Goal: Find specific page/section: Find specific page/section

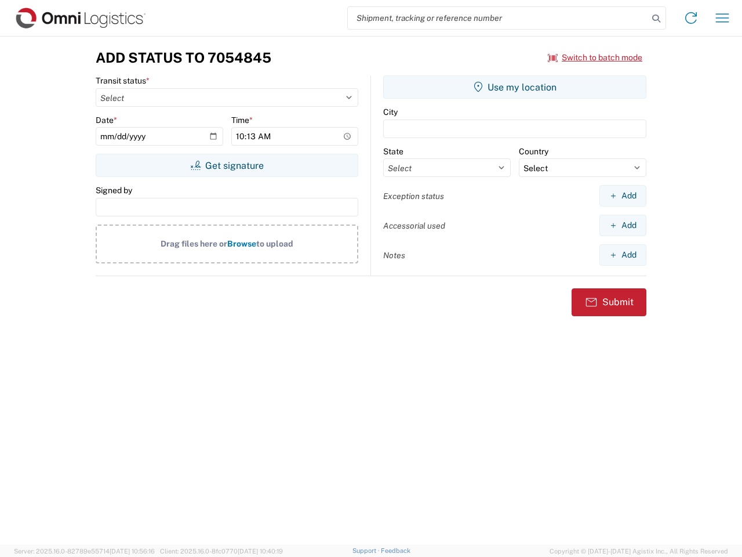
click at [498, 18] on input "search" at bounding box center [498, 18] width 300 height 22
click at [656, 19] on icon at bounding box center [656, 18] width 16 height 16
click at [691, 18] on icon at bounding box center [691, 18] width 19 height 19
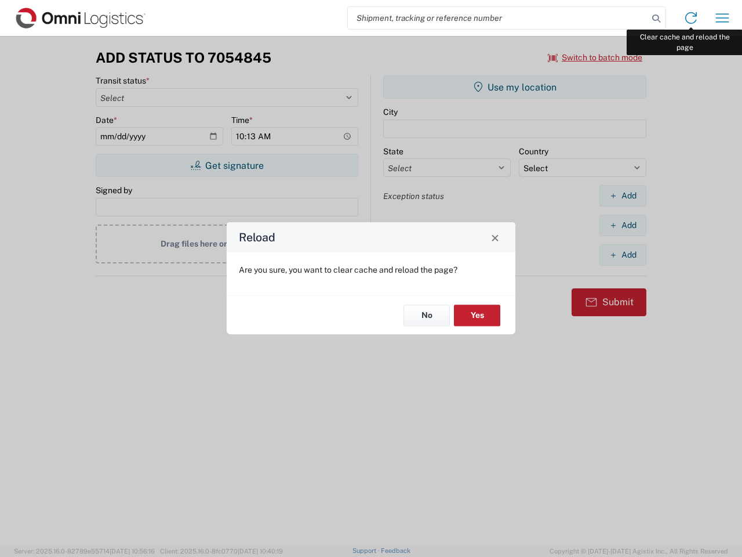
click at [722, 18] on div "Reload Are you sure, you want to clear cache and reload the page? No Yes" at bounding box center [371, 278] width 742 height 557
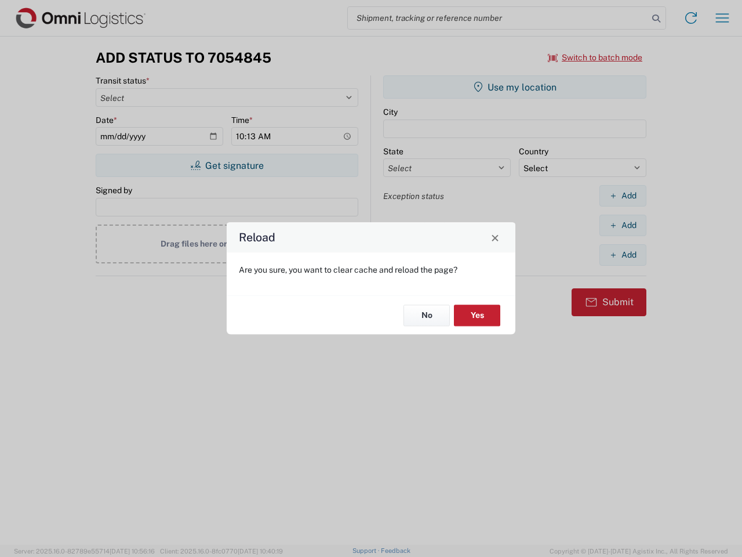
click at [595, 57] on div "Reload Are you sure, you want to clear cache and reload the page? No Yes" at bounding box center [371, 278] width 742 height 557
click at [227, 165] on div "Reload Are you sure, you want to clear cache and reload the page? No Yes" at bounding box center [371, 278] width 742 height 557
click at [515, 87] on div "Reload Are you sure, you want to clear cache and reload the page? No Yes" at bounding box center [371, 278] width 742 height 557
click at [623, 195] on div "Reload Are you sure, you want to clear cache and reload the page? No Yes" at bounding box center [371, 278] width 742 height 557
click at [623, 225] on div "Reload Are you sure, you want to clear cache and reload the page? No Yes" at bounding box center [371, 278] width 742 height 557
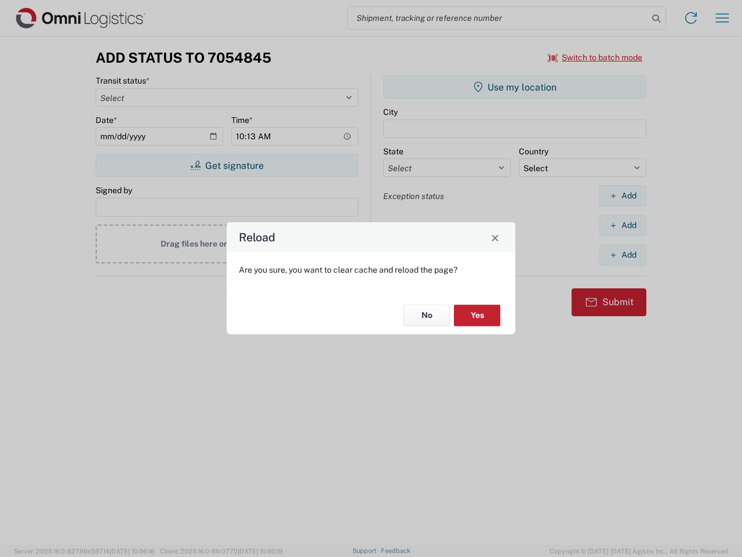
click at [623, 254] on div "Reload Are you sure, you want to clear cache and reload the page? No Yes" at bounding box center [371, 278] width 742 height 557
